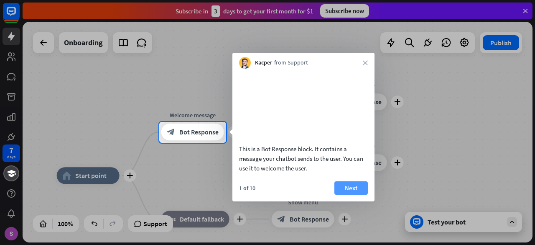
click at [351, 194] on button "Next" at bounding box center [351, 187] width 33 height 13
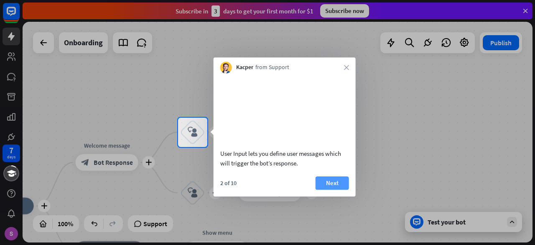
click at [336, 189] on button "Next" at bounding box center [332, 182] width 33 height 13
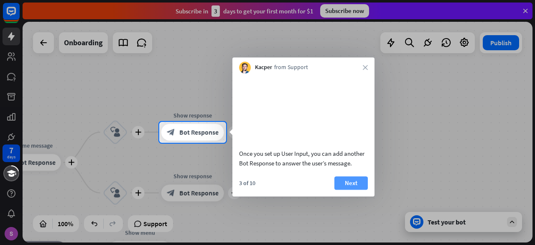
click at [343, 189] on button "Next" at bounding box center [351, 182] width 33 height 13
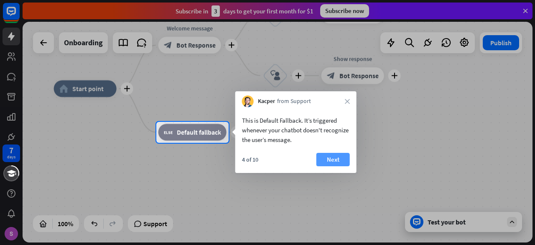
click at [328, 164] on button "Next" at bounding box center [333, 159] width 33 height 13
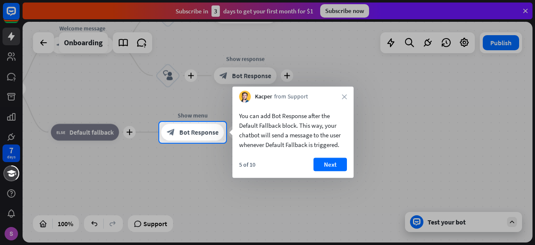
click at [339, 156] on div "You can add Bot Response after the Default Fallback block. This way, your chatb…" at bounding box center [293, 139] width 121 height 75
click at [330, 166] on button "Next" at bounding box center [330, 164] width 33 height 13
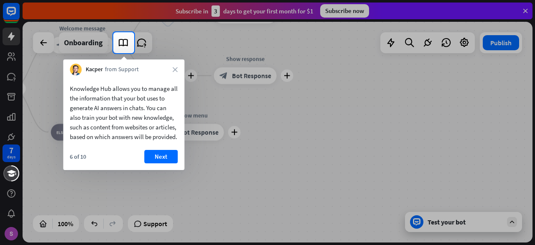
click at [164, 64] on div "Kacper from Support close" at bounding box center [123, 67] width 121 height 16
click at [170, 69] on div "Kacper from Support close" at bounding box center [123, 67] width 121 height 16
click at [178, 69] on div "Kacper from Support close" at bounding box center [123, 67] width 121 height 16
click at [174, 70] on icon "close" at bounding box center [175, 69] width 5 height 5
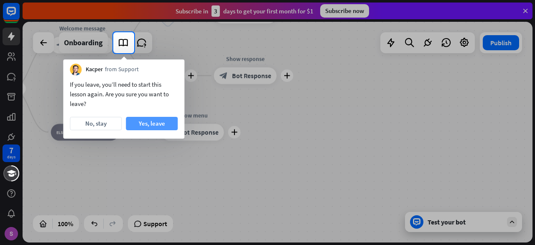
click at [142, 122] on button "Yes, leave" at bounding box center [152, 123] width 52 height 13
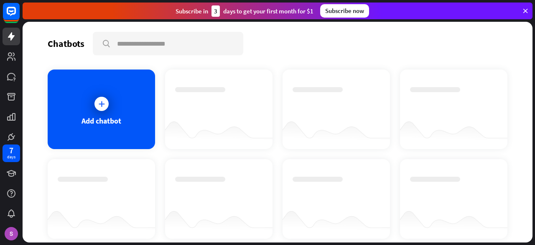
click at [286, 35] on div "Chatbots search" at bounding box center [278, 43] width 460 height 23
click at [102, 101] on icon at bounding box center [101, 104] width 8 height 8
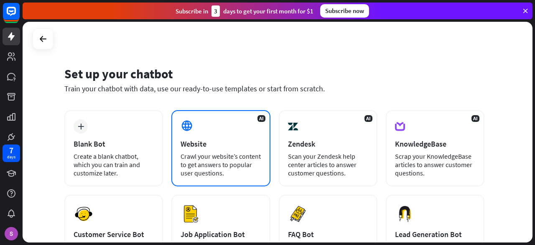
click at [210, 140] on div "Website" at bounding box center [221, 144] width 80 height 10
